Goal: Transaction & Acquisition: Purchase product/service

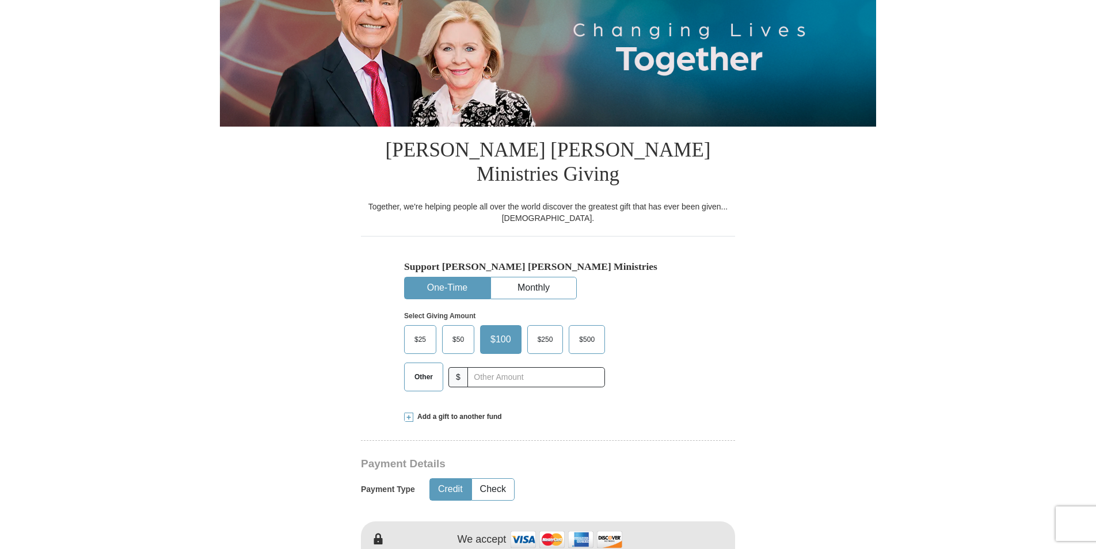
scroll to position [173, 0]
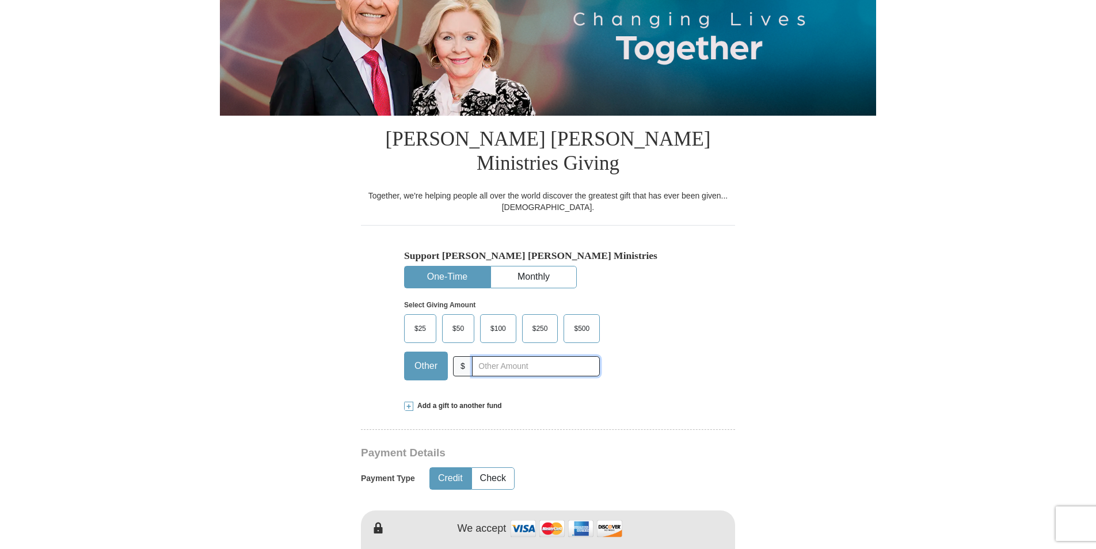
click at [482, 356] on input "text" at bounding box center [536, 366] width 128 height 20
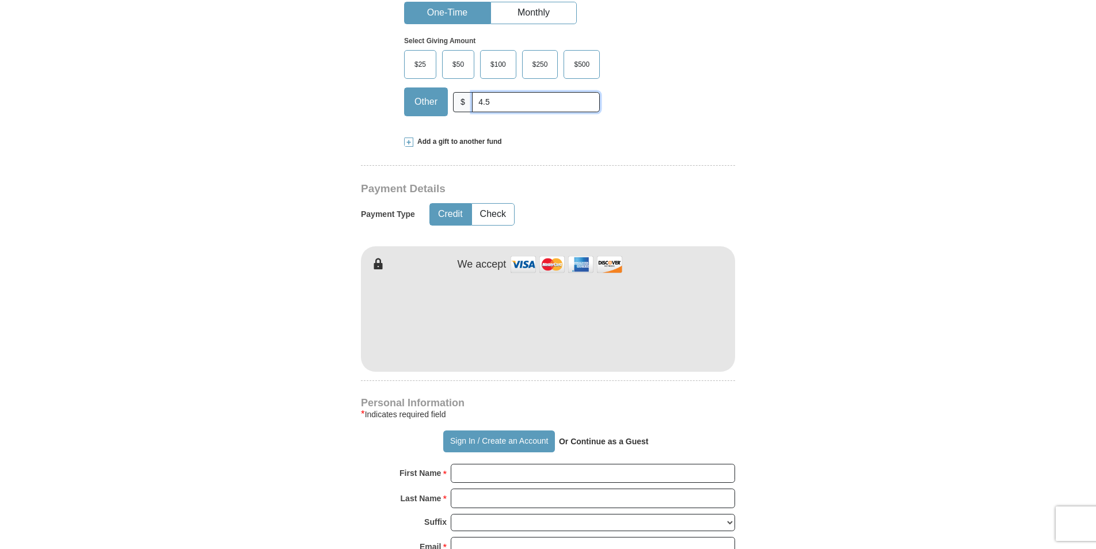
scroll to position [518, 0]
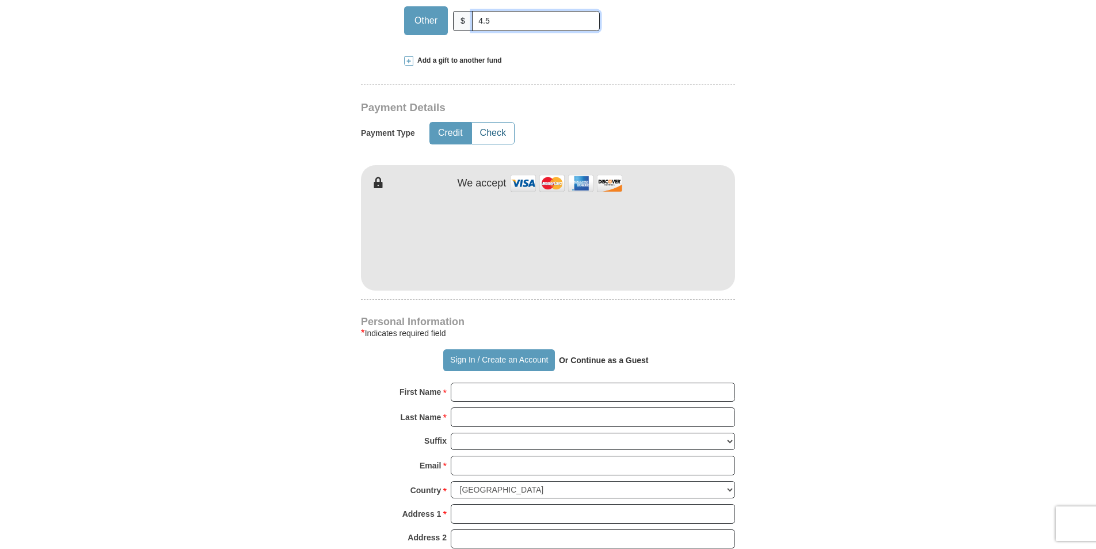
type input "4.5"
click at [493, 123] on button "Check" at bounding box center [493, 133] width 42 height 21
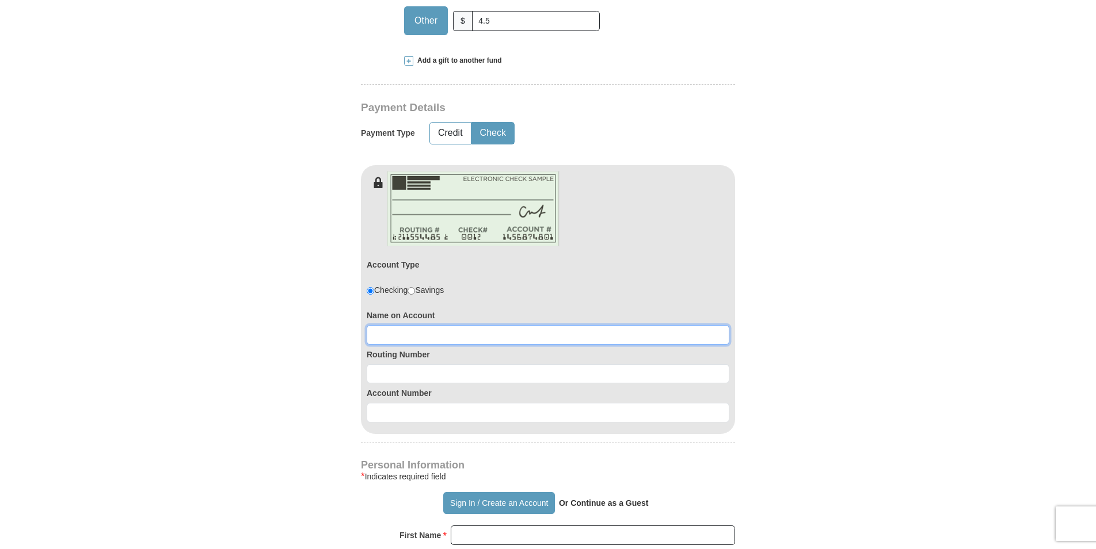
click at [439, 325] on input at bounding box center [548, 335] width 363 height 20
type input "uyeme aggreh"
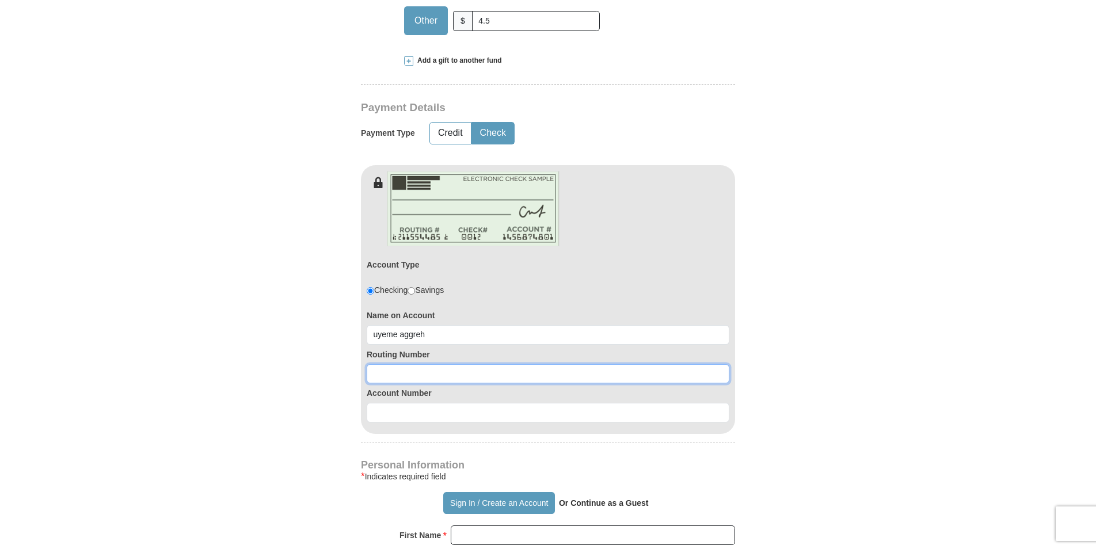
click at [397, 364] on input at bounding box center [548, 374] width 363 height 20
click at [470, 364] on input at bounding box center [548, 374] width 363 height 20
type input "113011258"
click at [423, 403] on input at bounding box center [548, 413] width 363 height 20
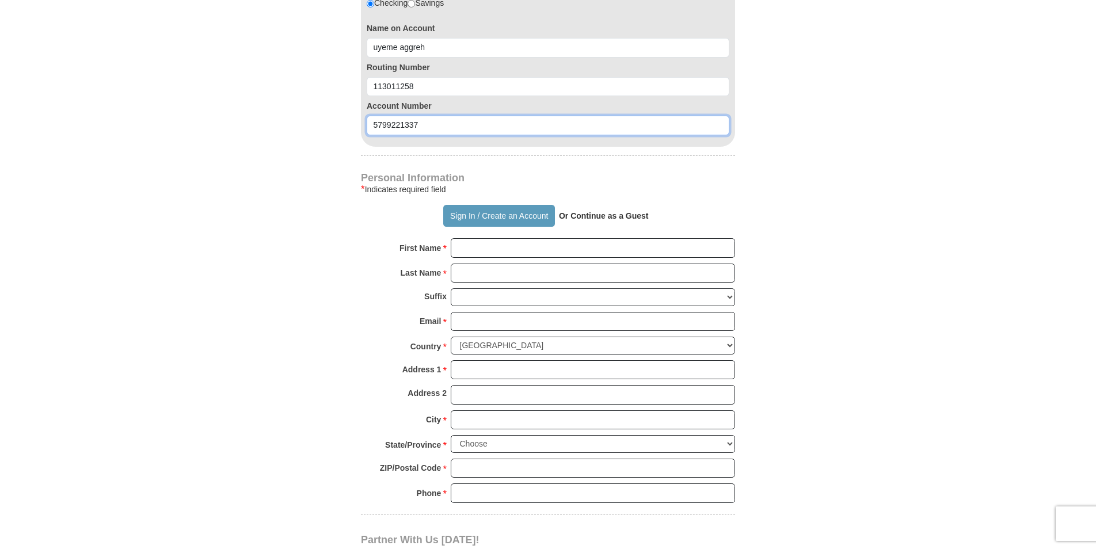
scroll to position [806, 0]
type input "5799221337"
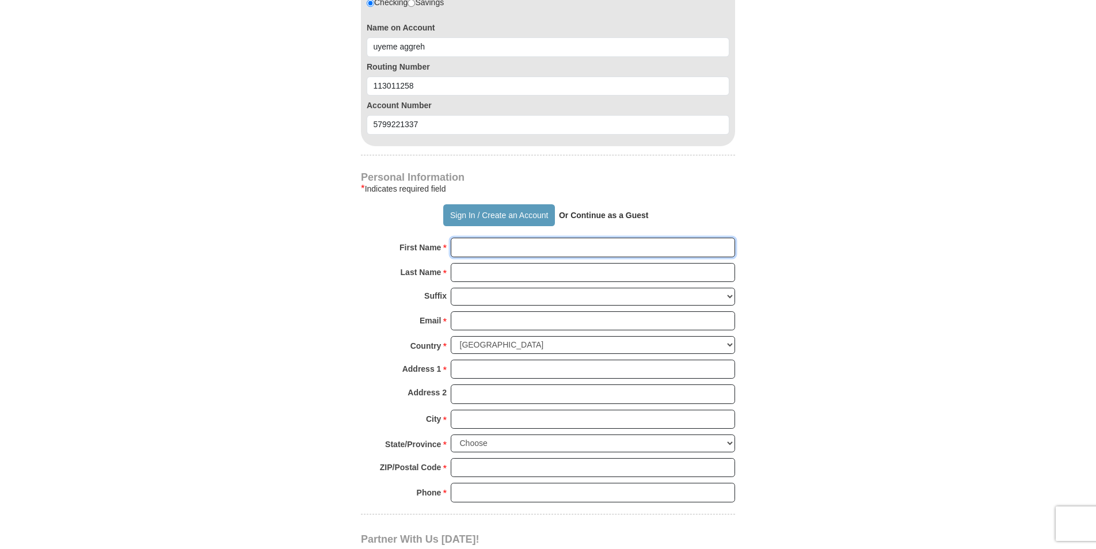
click at [469, 238] on input "First Name *" at bounding box center [593, 248] width 284 height 20
type input "UYEME"
type input "AGGREH"
type input "uyeme.aggreh@gmail.com"
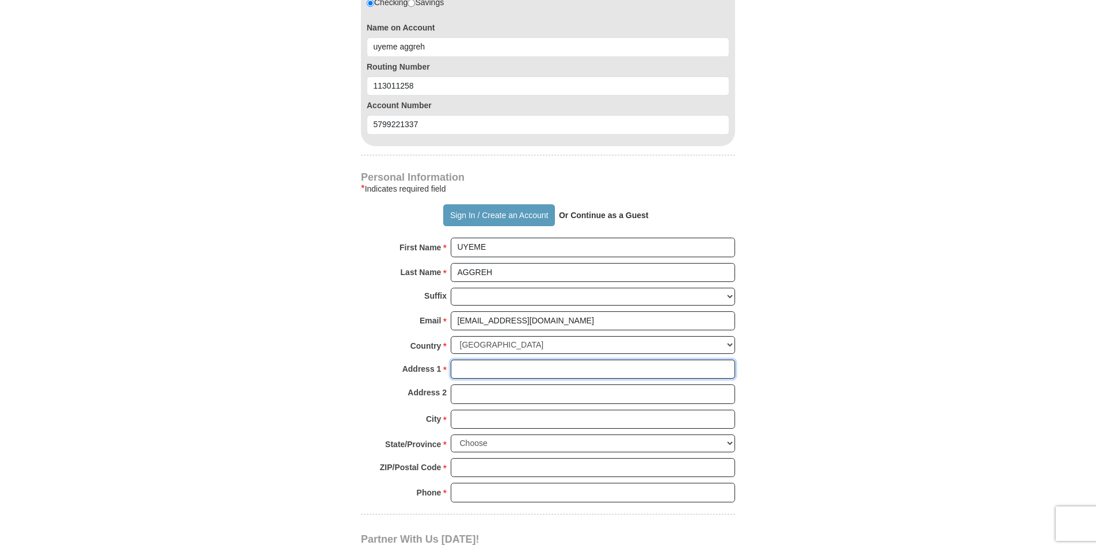
type input "17702 Kathywood dr"
type input "Houston"
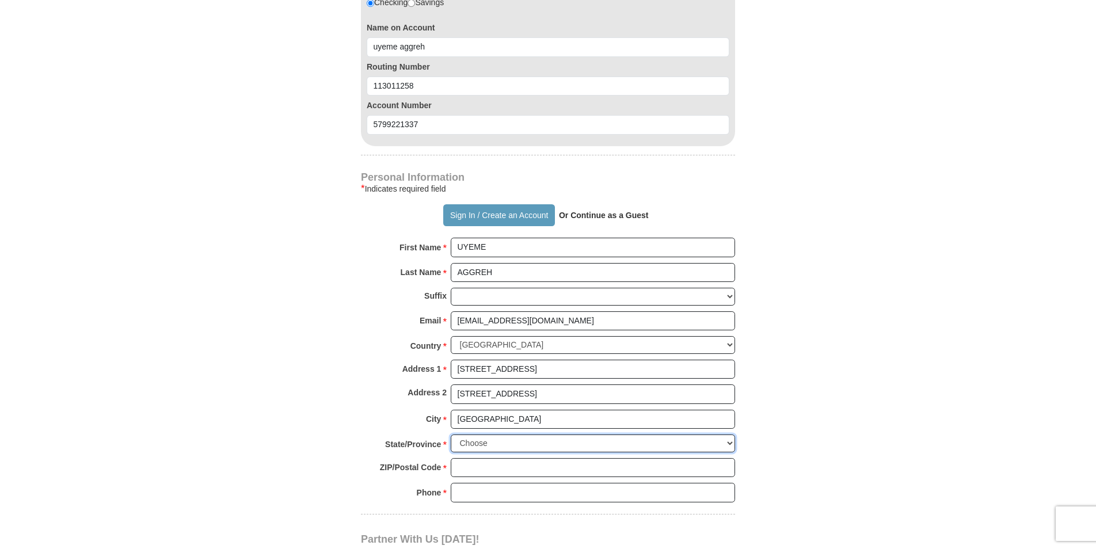
select select "TX"
type input "77377"
type input "(714) 909-6190"
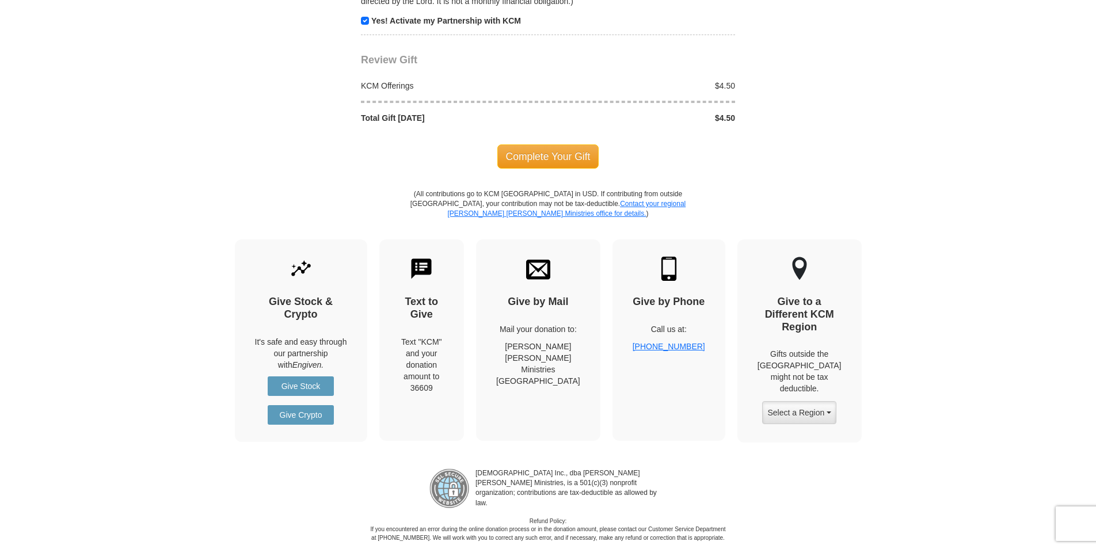
scroll to position [1324, 0]
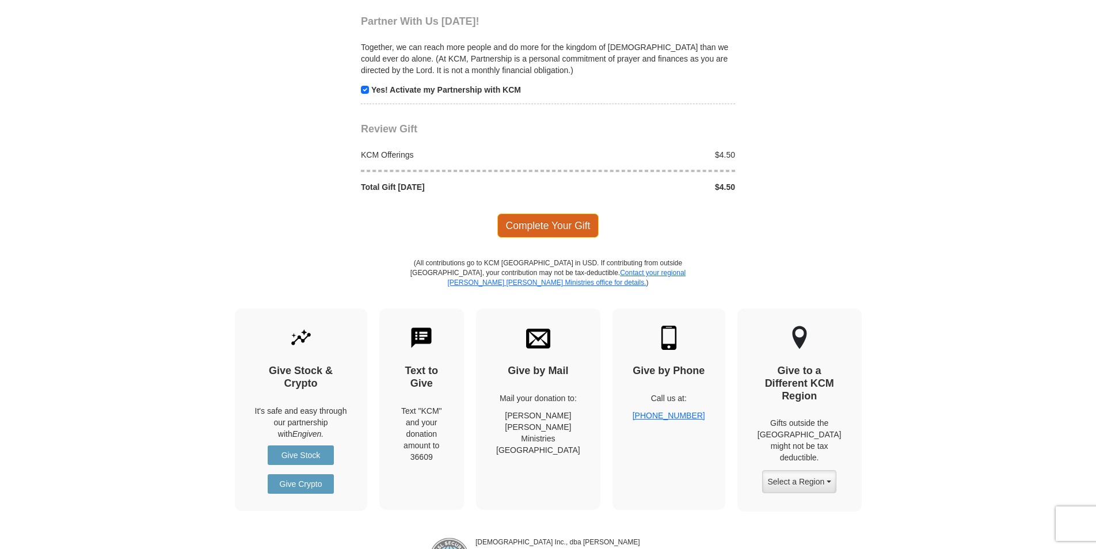
click at [516, 214] on span "Complete Your Gift" at bounding box center [548, 226] width 102 height 24
